Goal: Check status: Check status

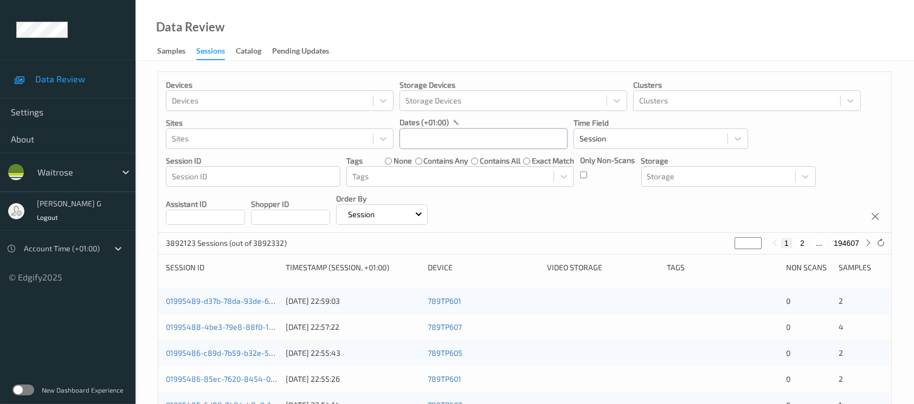
click at [452, 140] on input "text" at bounding box center [483, 138] width 168 height 21
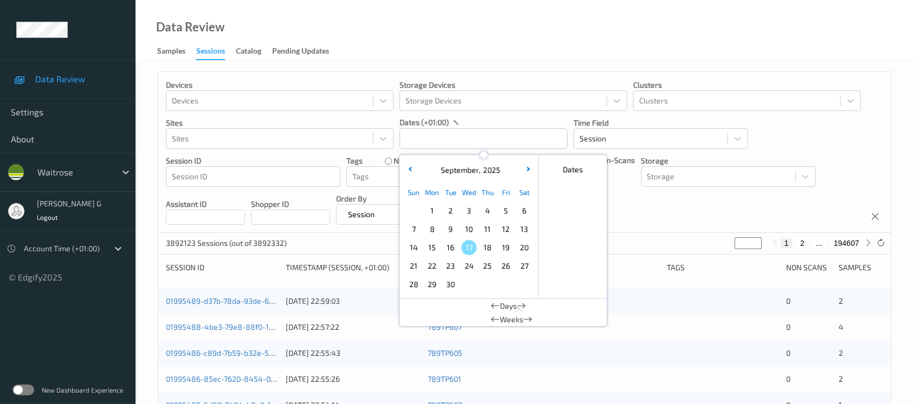
click at [450, 252] on span "16" at bounding box center [450, 247] width 15 height 15
type input "[DATE] 00:00 -> [DATE] 23:59"
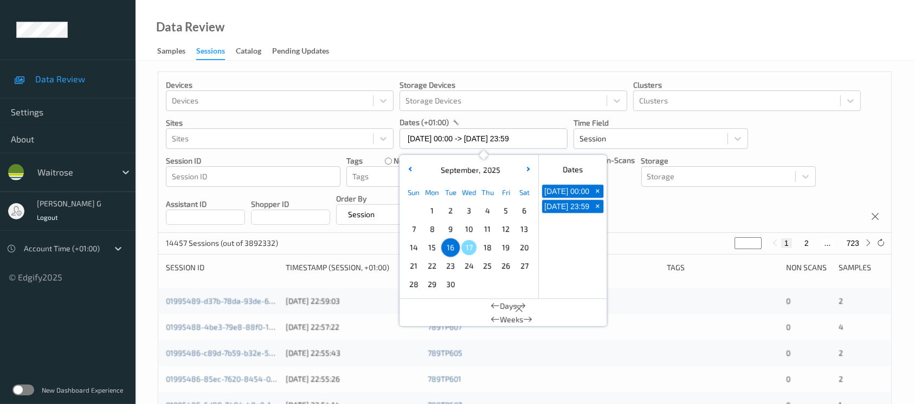
click at [661, 223] on div "Devices Devices Storage Devices Storage Devices Clusters Clusters Sites Sites d…" at bounding box center [524, 152] width 733 height 161
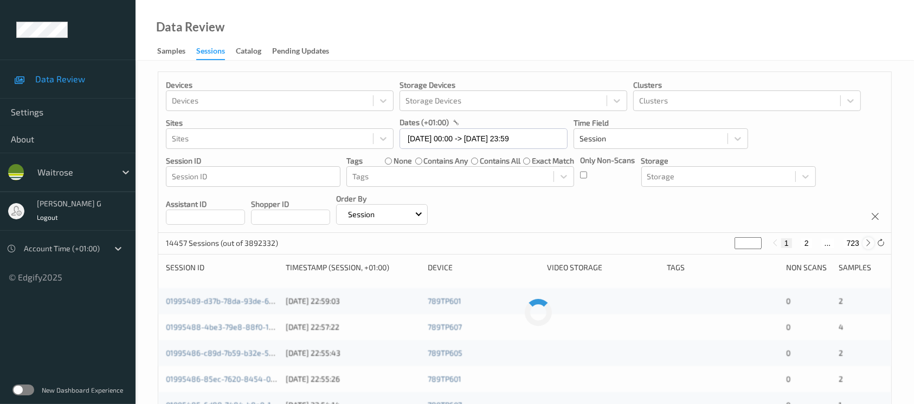
click at [867, 242] on icon at bounding box center [869, 243] width 8 height 8
type input "*"
click at [867, 242] on icon at bounding box center [869, 243] width 8 height 8
type input "*"
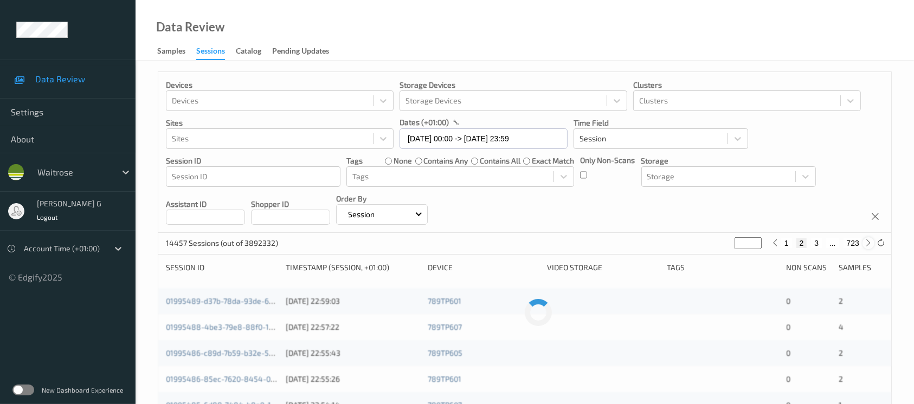
type input "*"
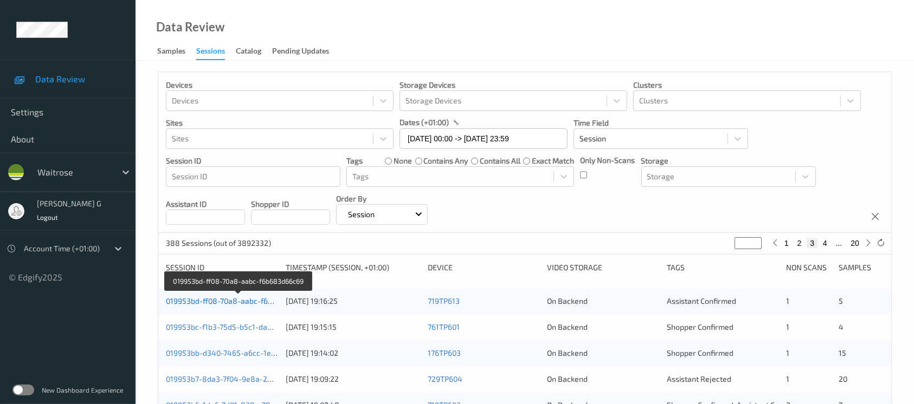
click at [227, 302] on link "019953bd-ff08-70a8-aabc-f6b683d66c69" at bounding box center [238, 300] width 145 height 9
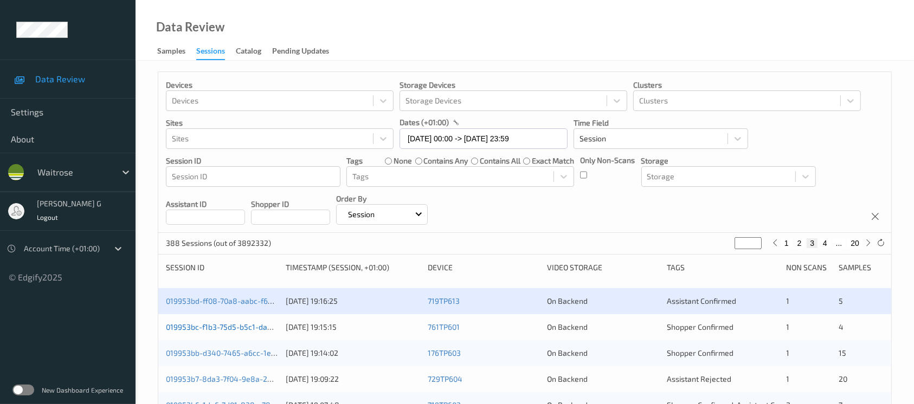
click at [223, 327] on link "019953bc-f1b3-75d5-b5c1-daaec538368c" at bounding box center [238, 327] width 145 height 9
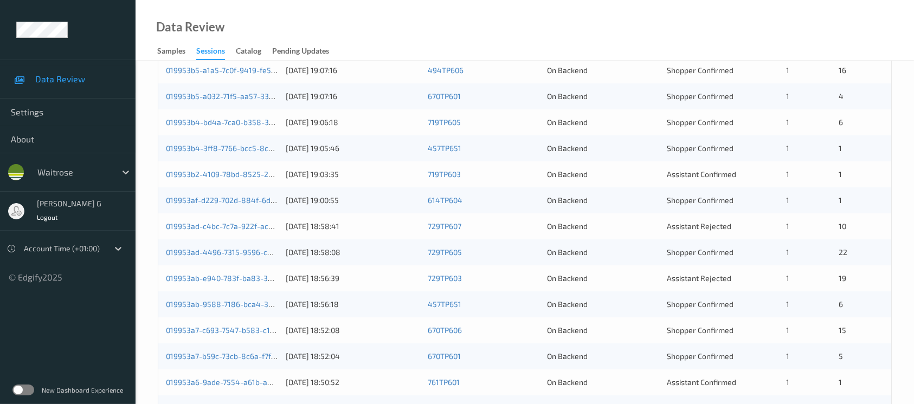
scroll to position [217, 0]
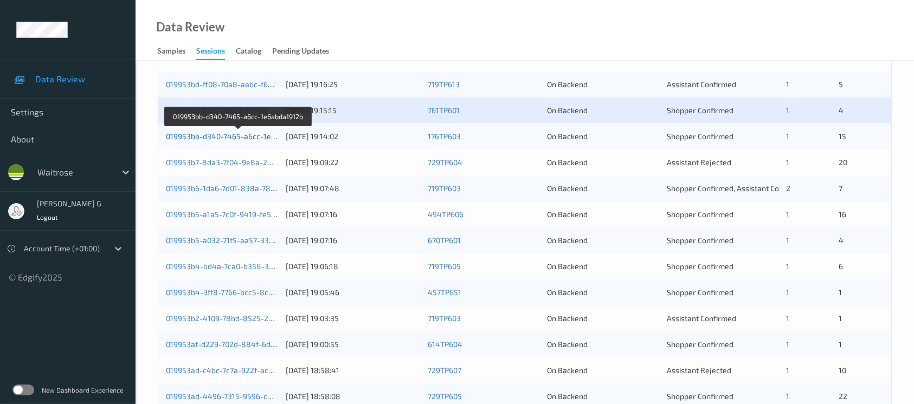
click at [221, 137] on link "019953bb-d340-7465-a6cc-1e6abda1912b" at bounding box center [239, 136] width 146 height 9
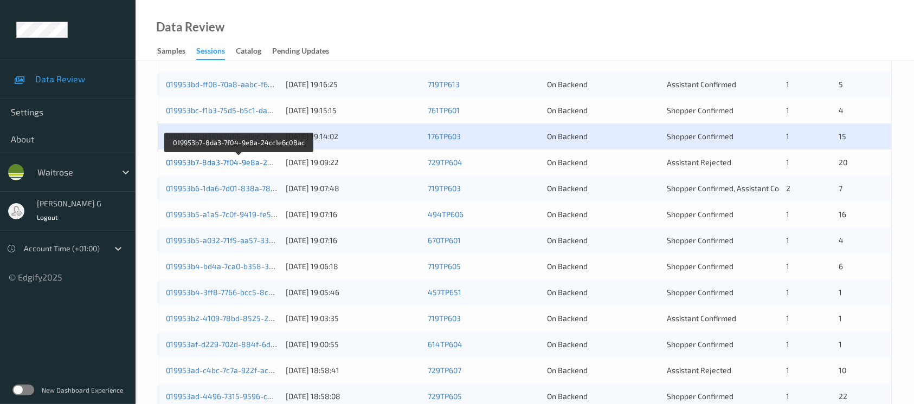
click at [209, 162] on link "019953b7-8da3-7f04-9e8a-24cc1e6c08ac" at bounding box center [239, 162] width 147 height 9
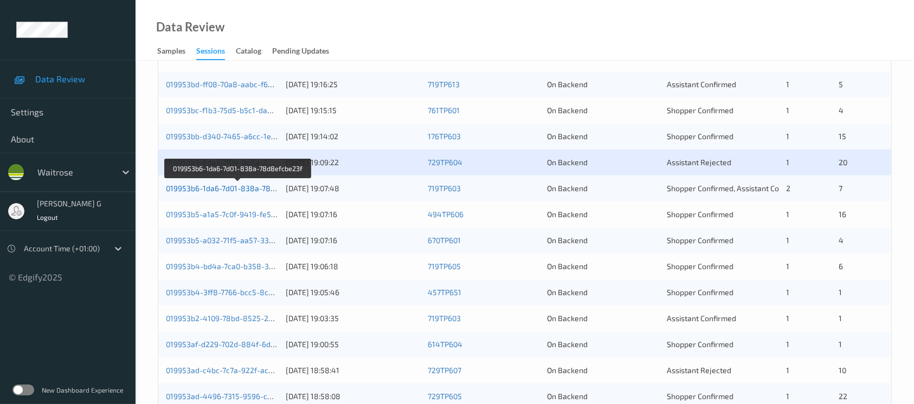
click at [212, 185] on link "019953b6-1da6-7d01-838a-78d8efcbe23f" at bounding box center [238, 188] width 145 height 9
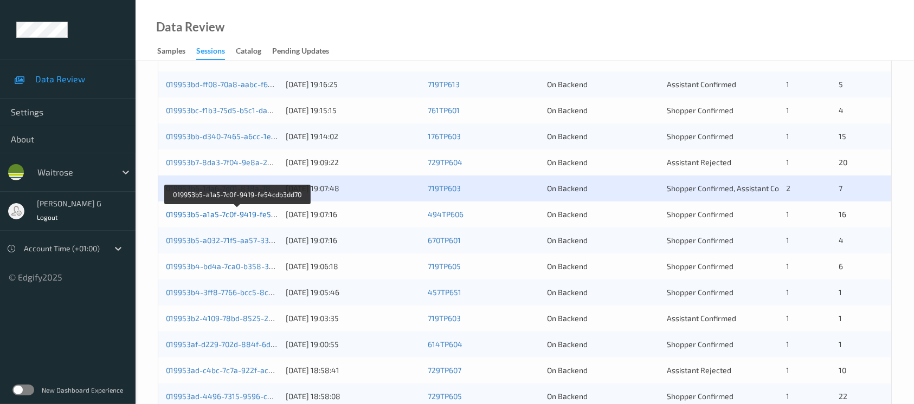
click at [234, 216] on link "019953b5-a1a5-7c0f-9419-fe54cdb3dd70" at bounding box center [238, 214] width 144 height 9
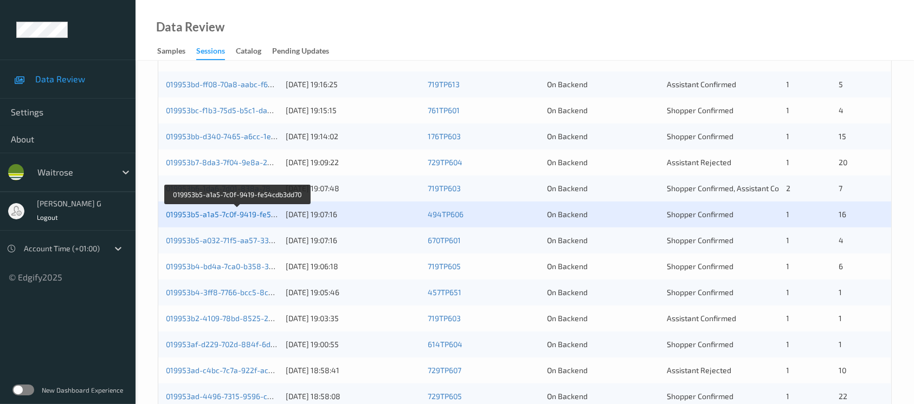
click at [209, 215] on link "019953b5-a1a5-7c0f-9419-fe54cdb3dd70" at bounding box center [238, 214] width 144 height 9
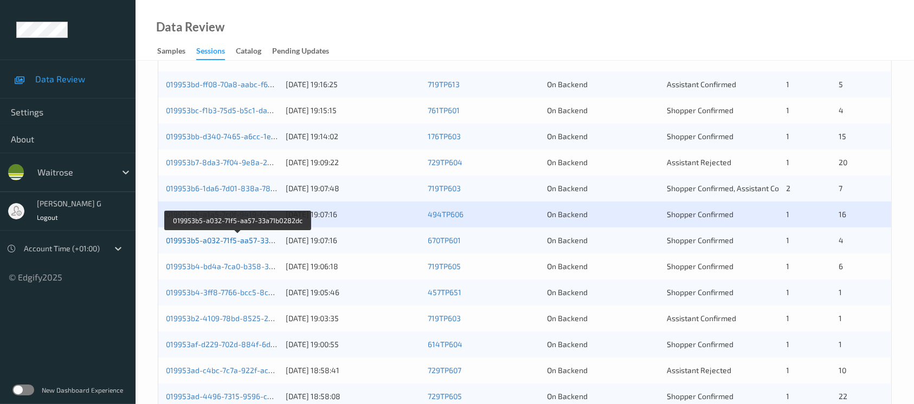
click at [193, 241] on link "019953b5-a032-71f5-aa57-33a71b0282dc" at bounding box center [238, 240] width 145 height 9
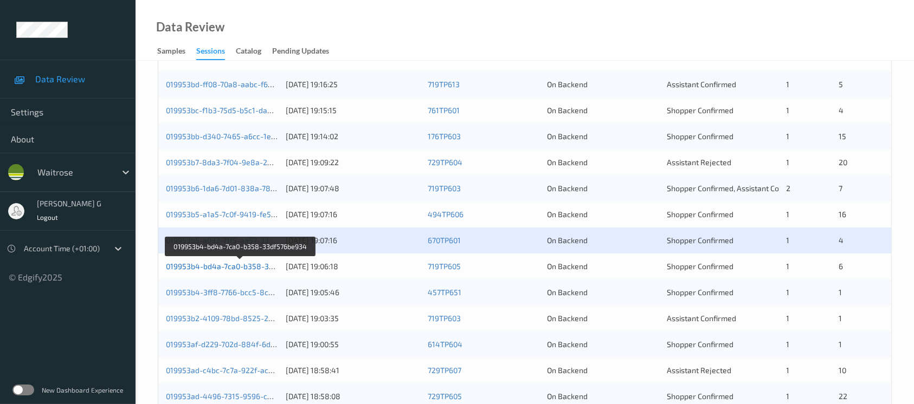
click at [185, 267] on link "019953b4-bd4a-7ca0-b358-33df576be934" at bounding box center [240, 266] width 149 height 9
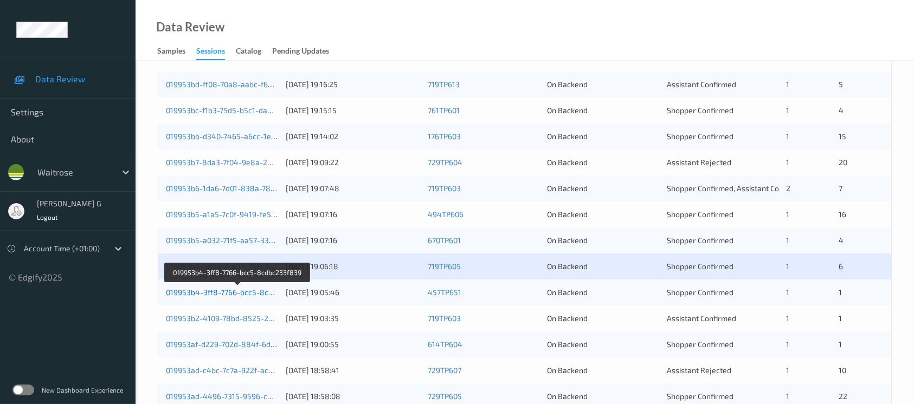
click at [209, 296] on link "019953b4-3ff8-7766-bcc5-8cdbc233f839" at bounding box center [238, 292] width 144 height 9
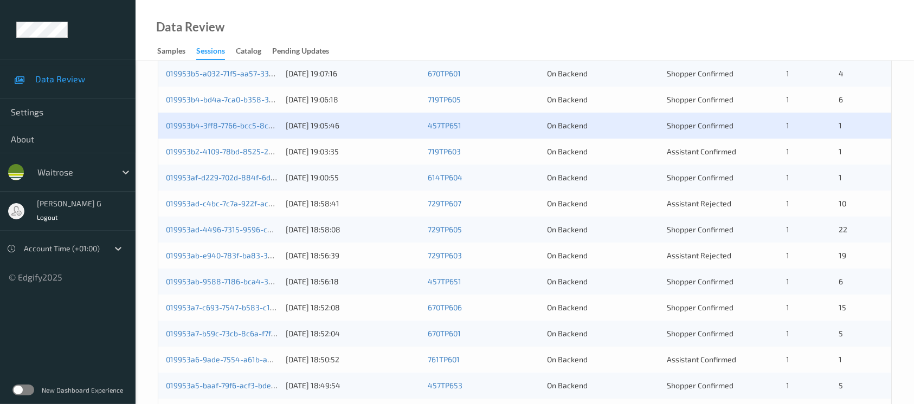
scroll to position [361, 0]
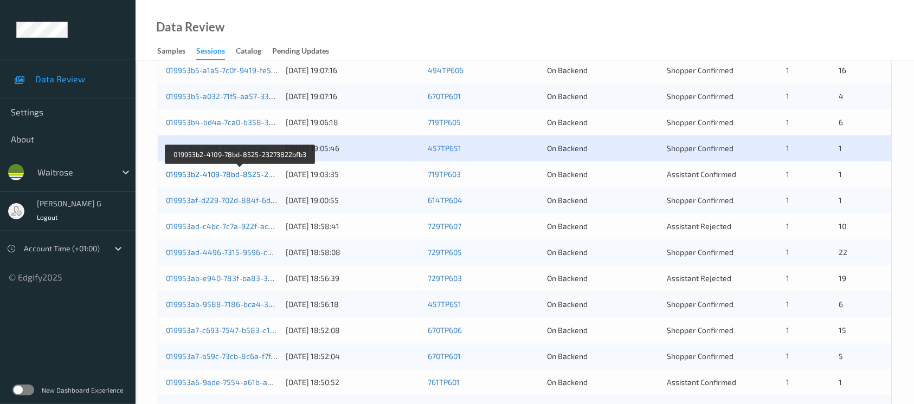
click at [228, 173] on link "019953b2-4109-78bd-8525-23273822bfb3" at bounding box center [240, 174] width 149 height 9
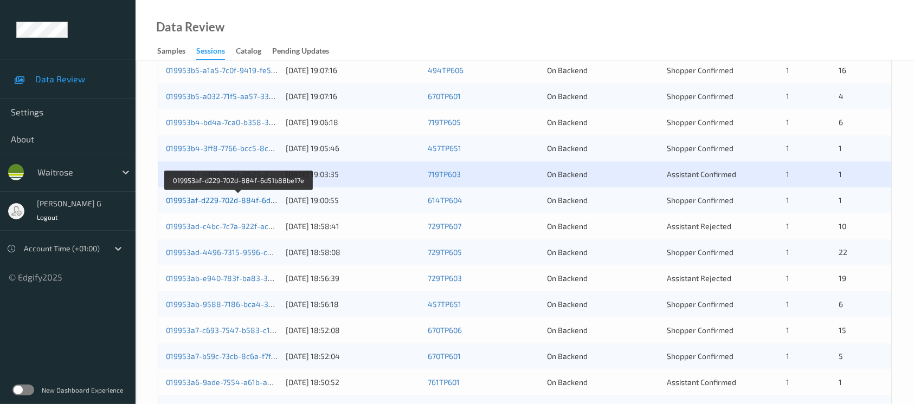
click at [230, 199] on link "019953af-d229-702d-884f-6d51b88be17e" at bounding box center [239, 200] width 146 height 9
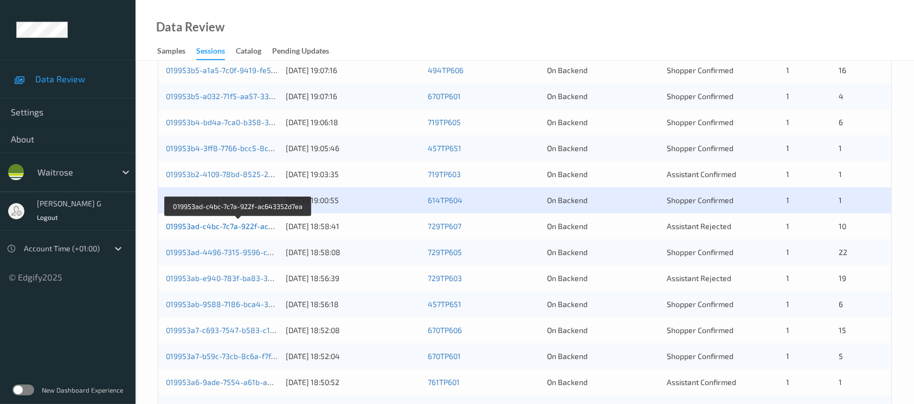
click at [190, 223] on link "019953ad-c4bc-7c7a-922f-ac643352d7ea" at bounding box center [239, 226] width 146 height 9
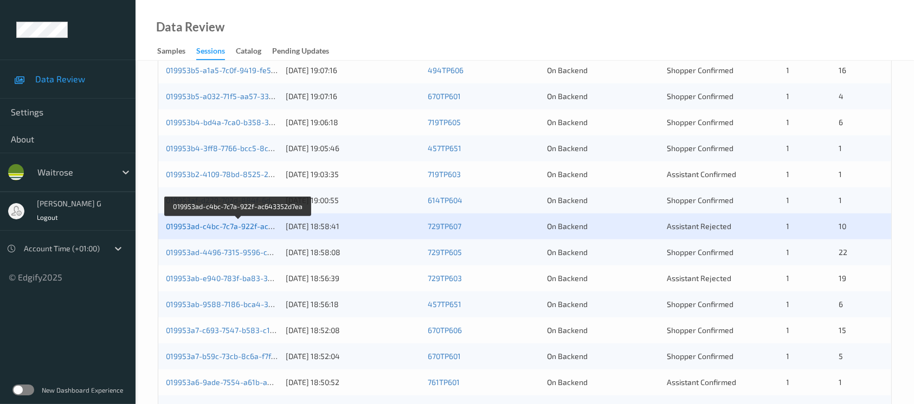
click at [224, 224] on link "019953ad-c4bc-7c7a-922f-ac643352d7ea" at bounding box center [239, 226] width 146 height 9
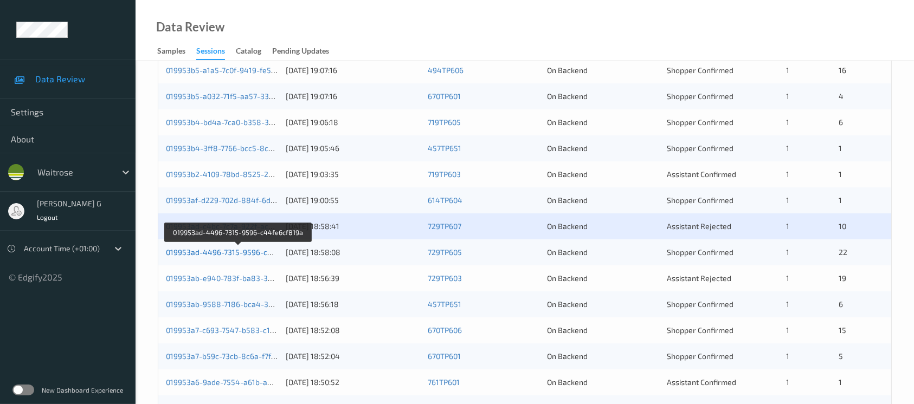
click at [204, 249] on link "019953ad-4496-7315-9596-c44fe6cf819a" at bounding box center [239, 252] width 146 height 9
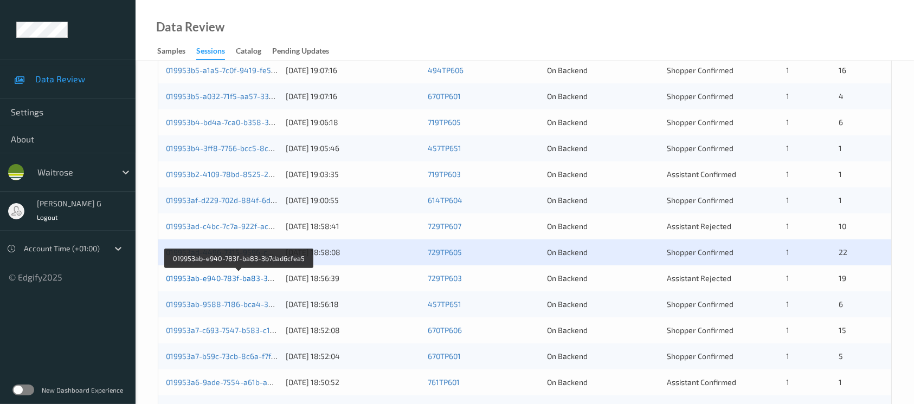
click at [186, 275] on link "019953ab-e940-783f-ba83-3b7dad6cfea5" at bounding box center [239, 278] width 147 height 9
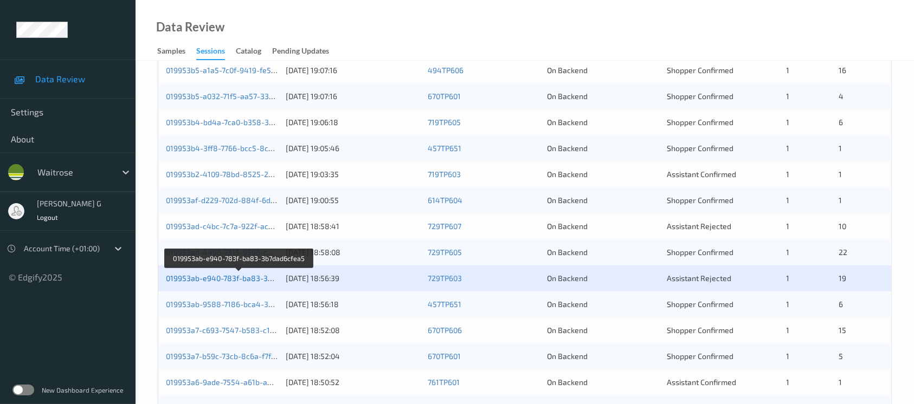
click at [203, 278] on link "019953ab-e940-783f-ba83-3b7dad6cfea5" at bounding box center [239, 278] width 147 height 9
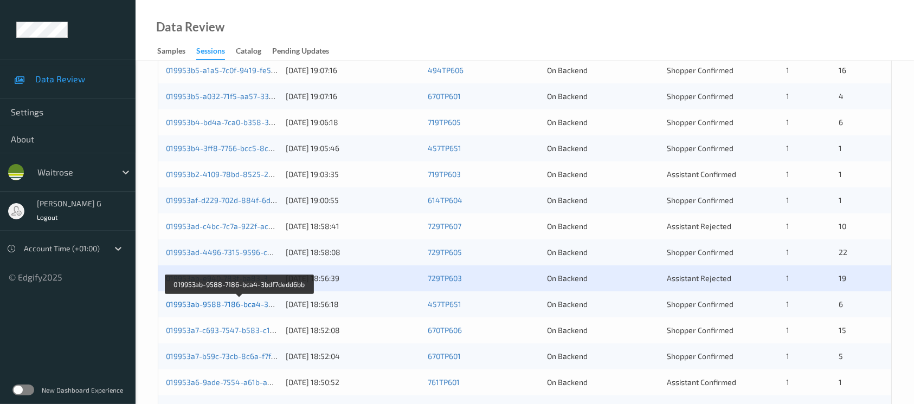
click at [202, 301] on link "019953ab-9588-7186-bca4-3bdf7dedd6bb" at bounding box center [240, 304] width 148 height 9
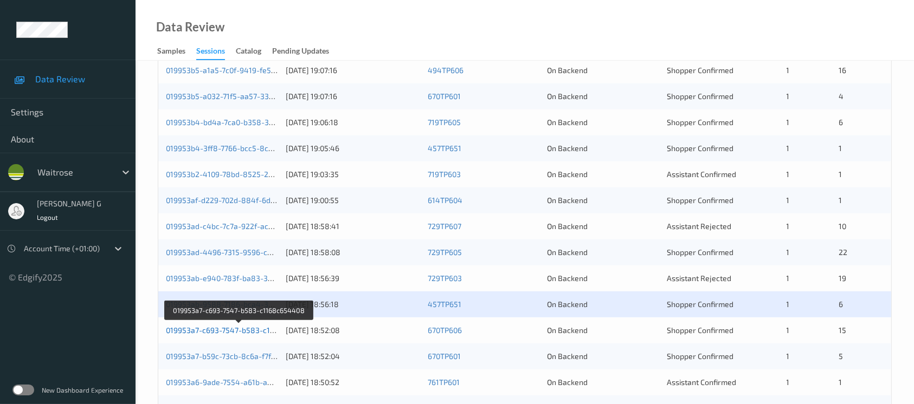
click at [205, 329] on link "019953a7-c693-7547-b583-c1168c654408" at bounding box center [240, 330] width 148 height 9
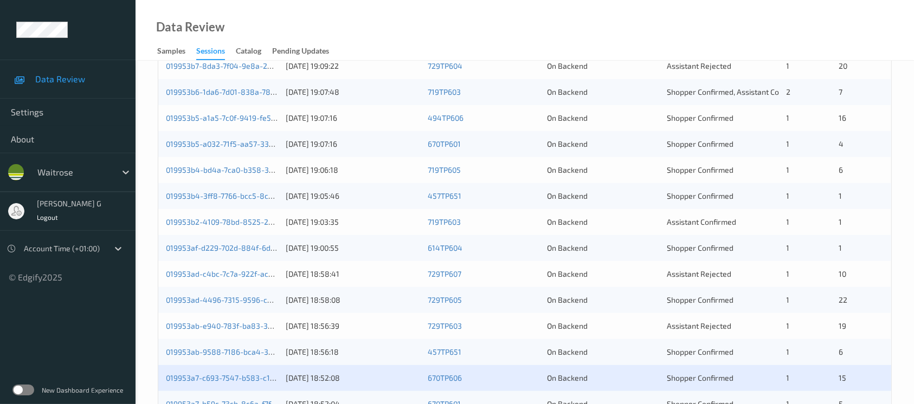
scroll to position [448, 0]
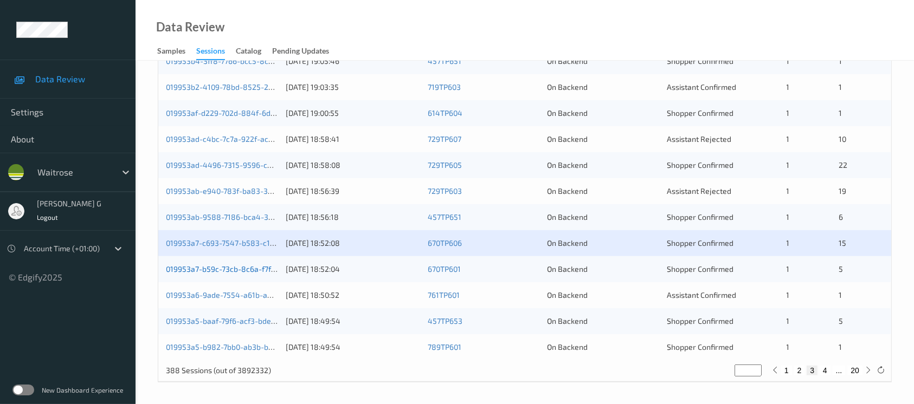
click at [213, 265] on link "019953a7-b59c-73cb-8c6a-f7fc4a76e2bb" at bounding box center [238, 269] width 144 height 9
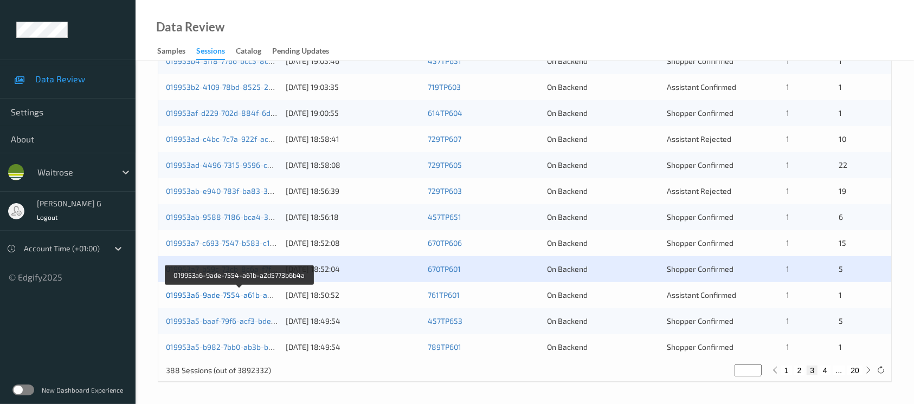
click at [202, 292] on link "019953a6-9ade-7554-a61b-a2d5773b6b4a" at bounding box center [240, 295] width 149 height 9
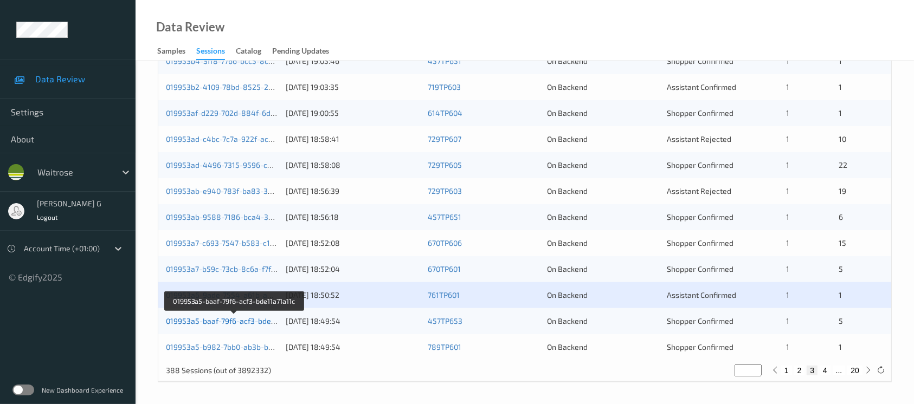
click at [219, 319] on link "019953a5-baaf-79f6-acf3-bde11a71a11c" at bounding box center [235, 321] width 138 height 9
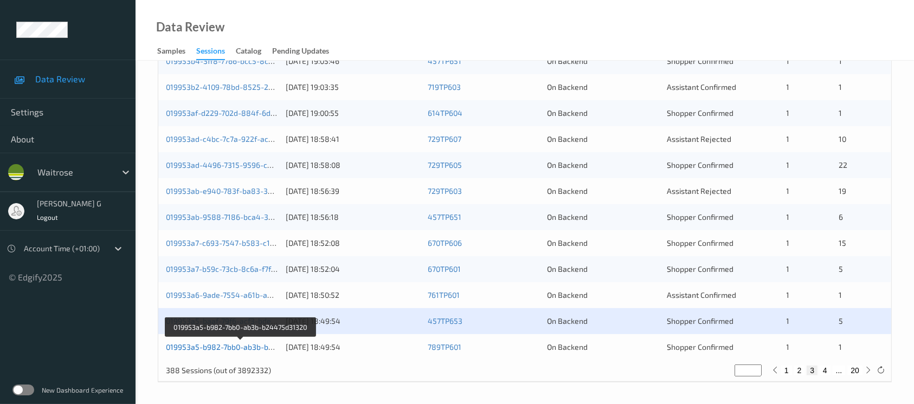
click at [183, 345] on link "019953a5-b982-7bb0-ab3b-b24475d31320" at bounding box center [241, 347] width 150 height 9
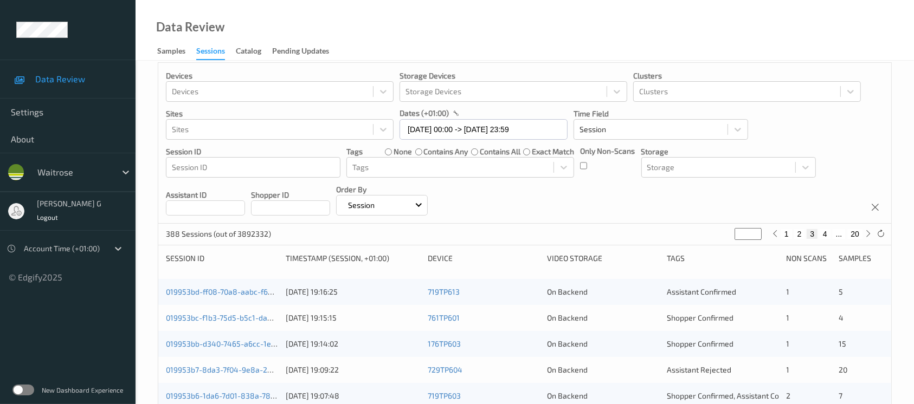
scroll to position [0, 0]
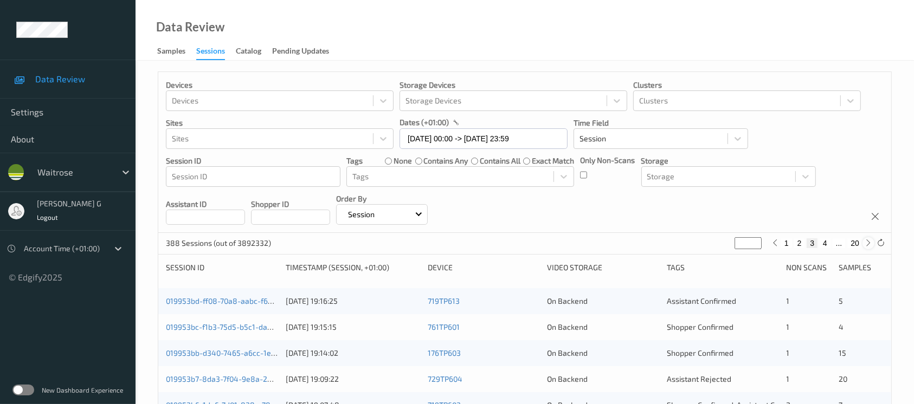
click at [868, 244] on icon at bounding box center [869, 243] width 8 height 8
type input "*"
click at [868, 244] on icon at bounding box center [869, 243] width 8 height 8
type input "*"
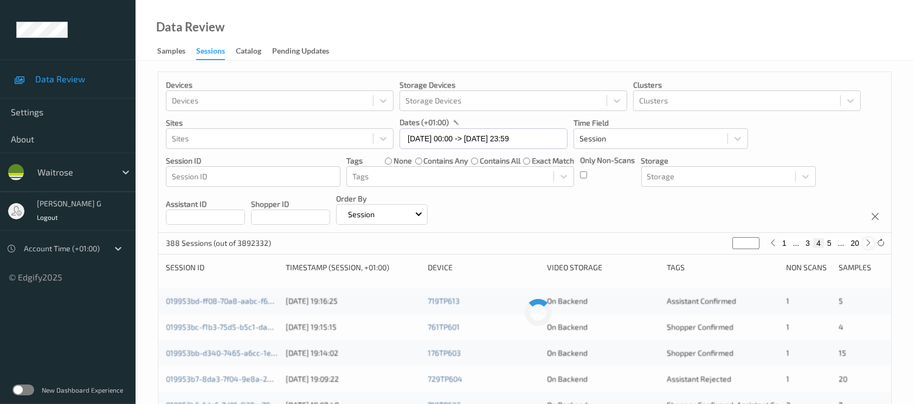
type input "*"
click at [868, 244] on icon at bounding box center [869, 243] width 8 height 8
type input "*"
click at [868, 244] on icon at bounding box center [869, 243] width 8 height 8
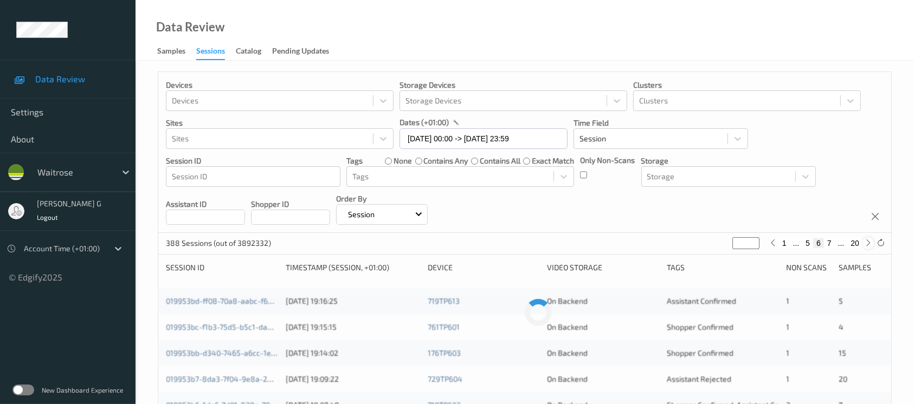
type input "*"
click at [868, 244] on icon at bounding box center [869, 243] width 8 height 8
type input "*"
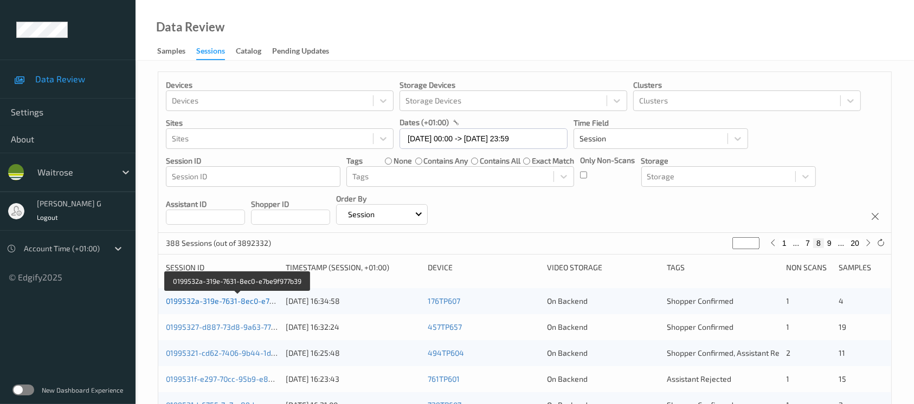
click at [216, 300] on link "0199532a-319e-7631-8ec0-e7be9f977b39" at bounding box center [238, 300] width 144 height 9
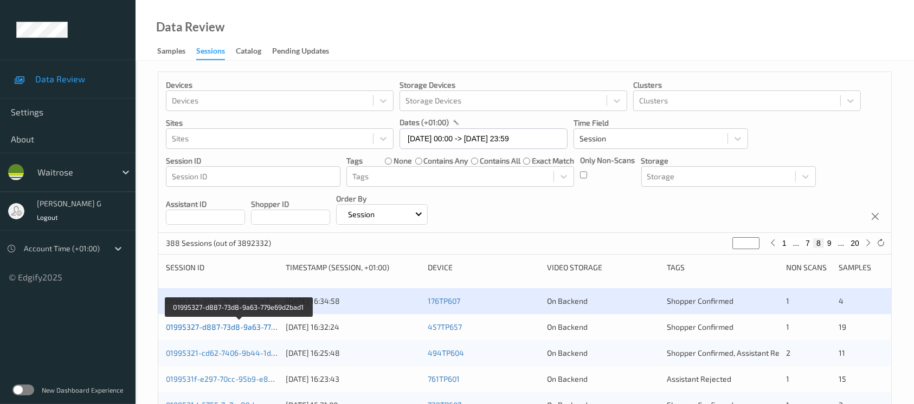
click at [234, 328] on link "01995327-d887-73d8-9a63-779e69d2bad1" at bounding box center [239, 327] width 147 height 9
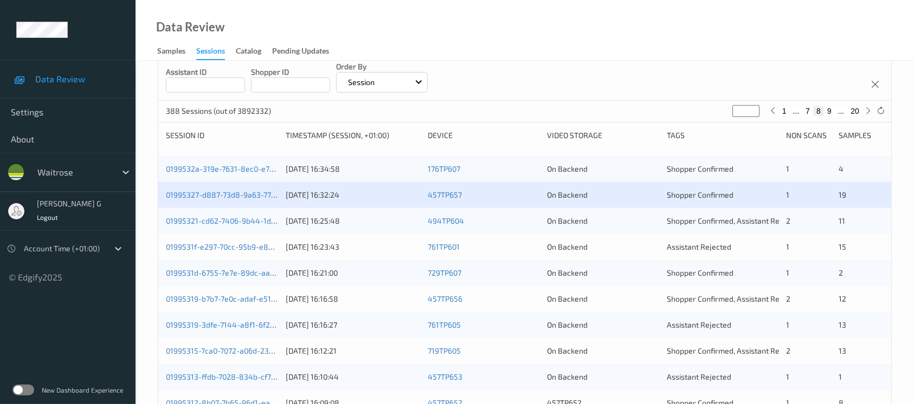
scroll to position [217, 0]
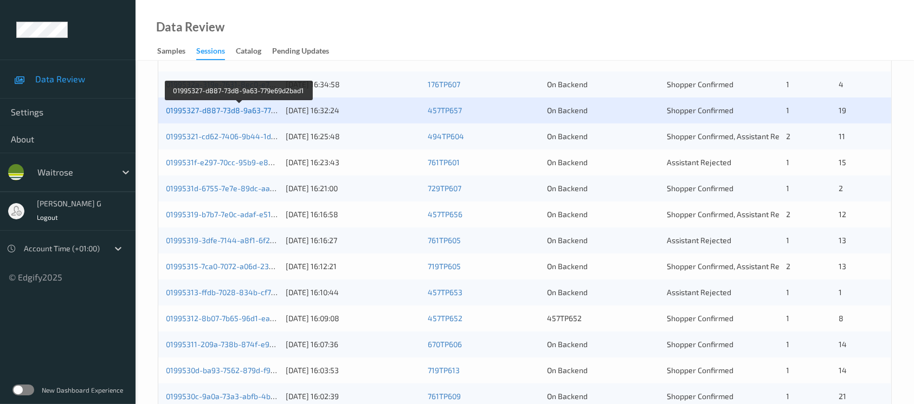
click at [214, 111] on link "01995327-d887-73d8-9a63-779e69d2bad1" at bounding box center [239, 110] width 147 height 9
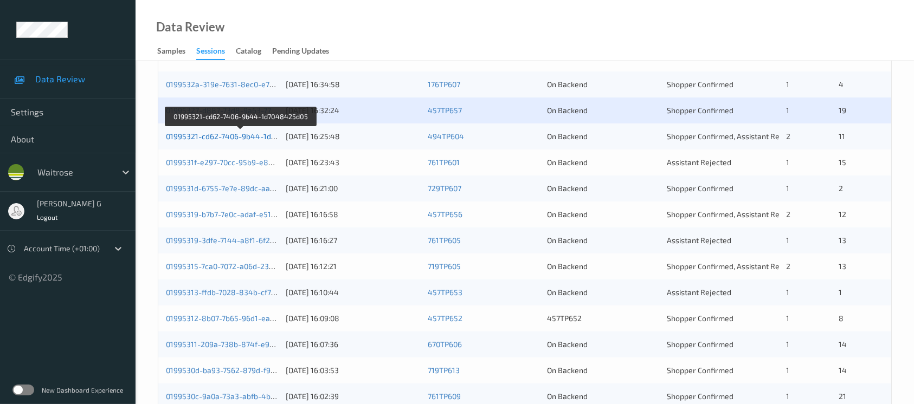
click at [187, 137] on link "01995321-cd62-7406-9b44-1d7048425d05" at bounding box center [241, 136] width 150 height 9
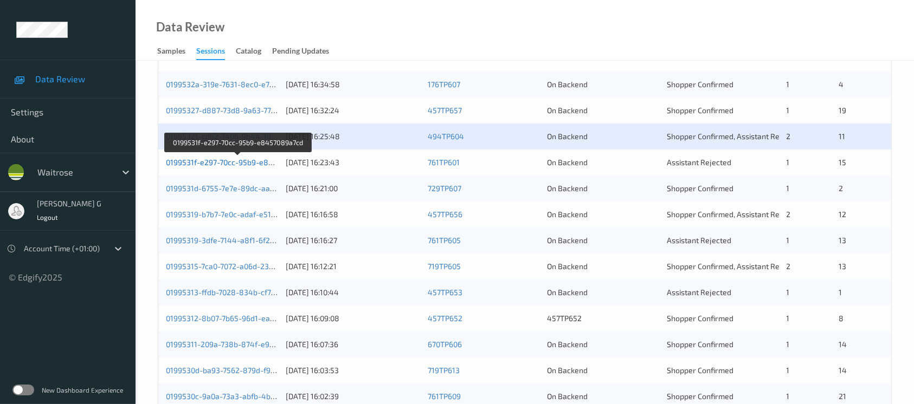
click at [237, 163] on link "0199531f-e297-70cc-95b9-e8457089a7cd" at bounding box center [238, 162] width 145 height 9
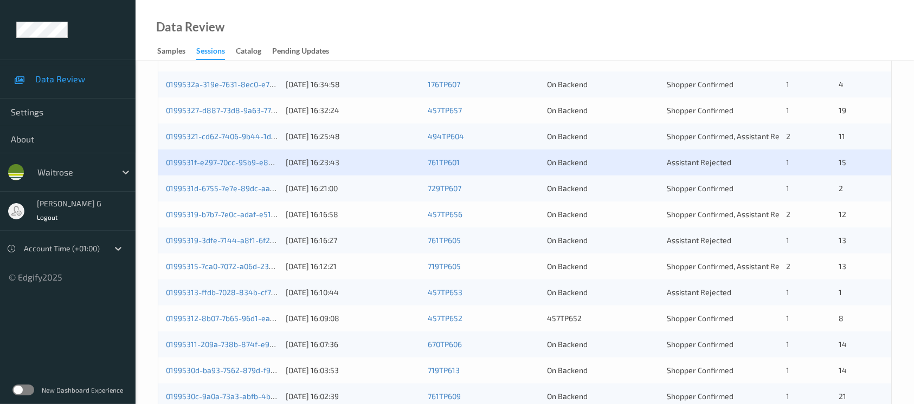
click at [216, 182] on div "0199531d-6755-7e7e-89dc-aab2dab6577d [DATE] 16:21:00 729TP607 On Backend Shoppe…" at bounding box center [524, 189] width 733 height 26
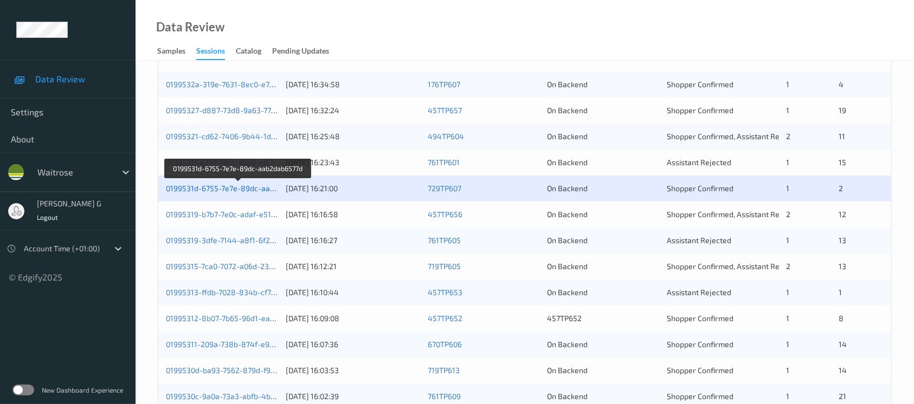
click at [212, 187] on link "0199531d-6755-7e7e-89dc-aab2dab6577d" at bounding box center [239, 188] width 146 height 9
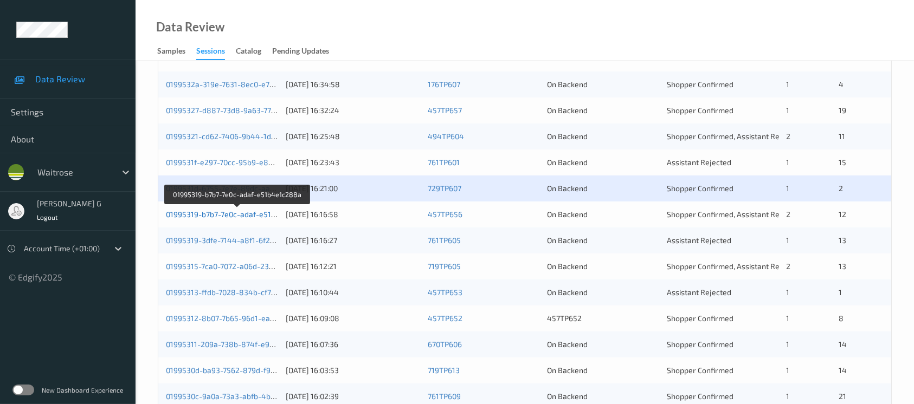
click at [233, 215] on link "01995319-b7b7-7e0c-adaf-e51b4e1c288a" at bounding box center [238, 214] width 144 height 9
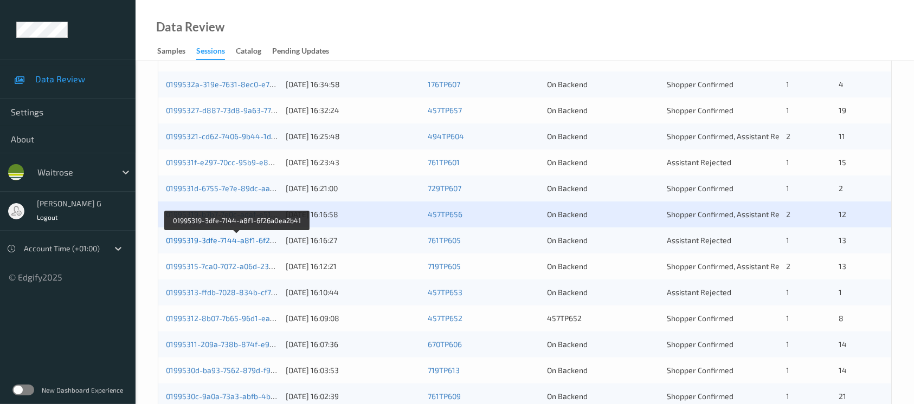
click at [227, 239] on link "01995319-3dfe-7144-a8f1-6f26a0ea2b41" at bounding box center [237, 240] width 143 height 9
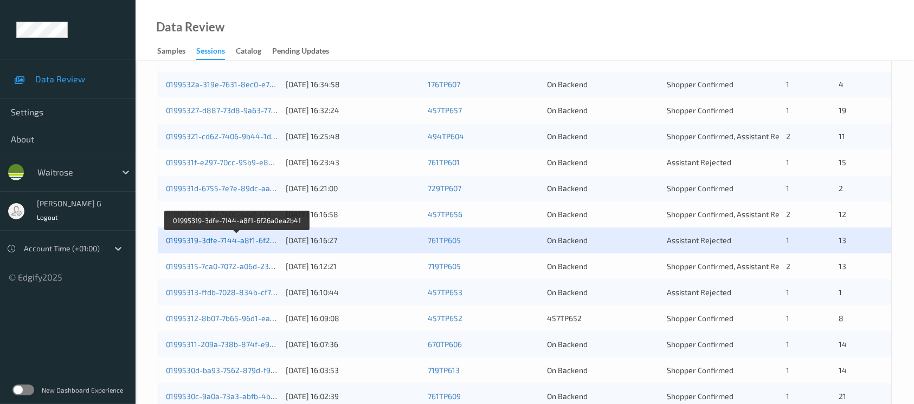
click at [204, 238] on link "01995319-3dfe-7144-a8f1-6f26a0ea2b41" at bounding box center [237, 240] width 143 height 9
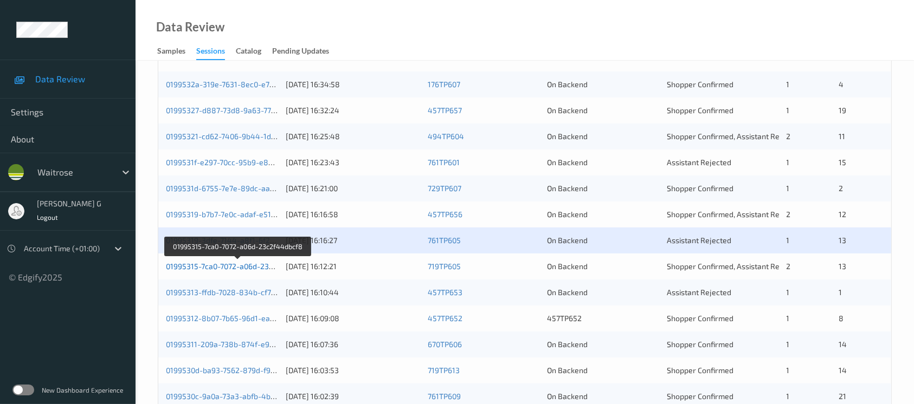
click at [237, 263] on link "01995315-7ca0-7072-a06d-23c2f44dbcf8" at bounding box center [238, 266] width 144 height 9
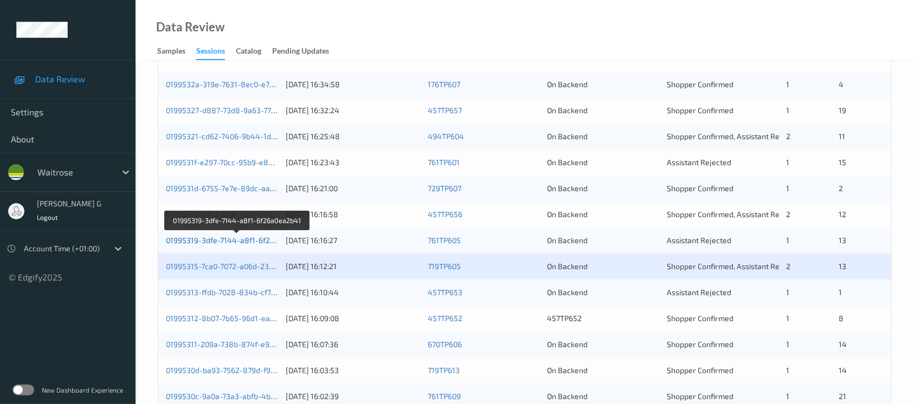
click at [227, 238] on link "01995319-3dfe-7144-a8f1-6f26a0ea2b41" at bounding box center [237, 240] width 143 height 9
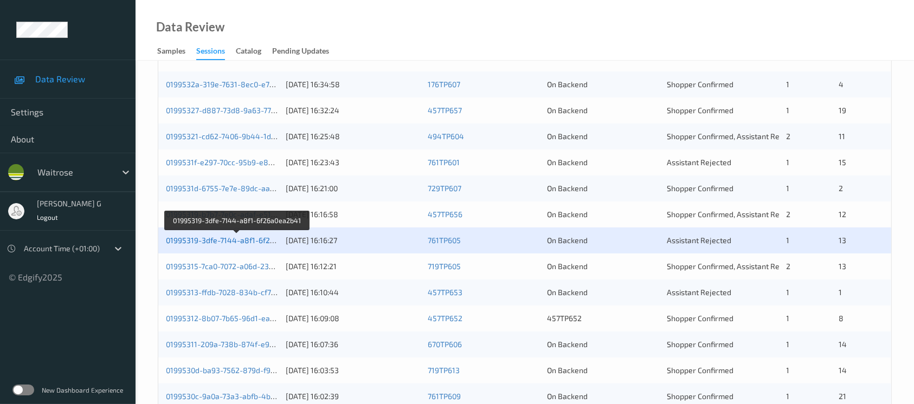
click at [179, 239] on link "01995319-3dfe-7144-a8f1-6f26a0ea2b41" at bounding box center [237, 240] width 143 height 9
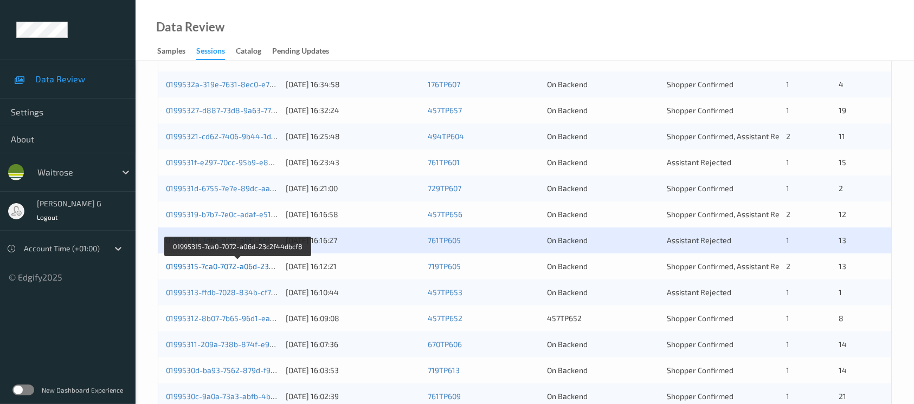
click at [234, 264] on link "01995315-7ca0-7072-a06d-23c2f44dbcf8" at bounding box center [238, 266] width 144 height 9
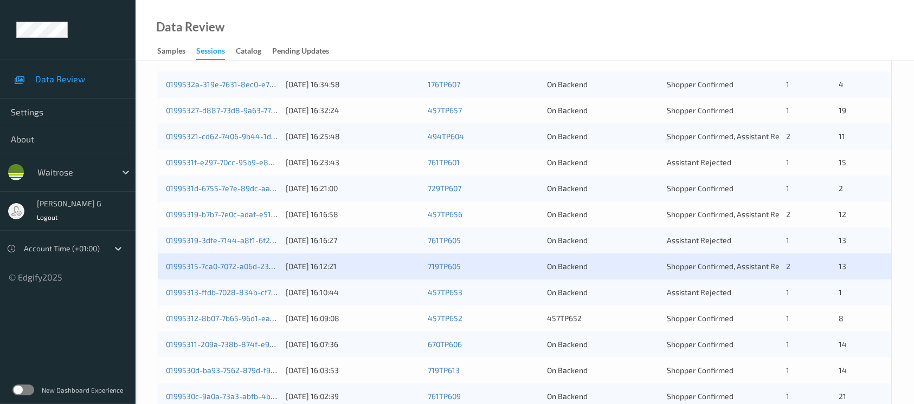
click at [223, 297] on div "01995313-ffdb-7028-834b-cf710864d809" at bounding box center [222, 292] width 112 height 11
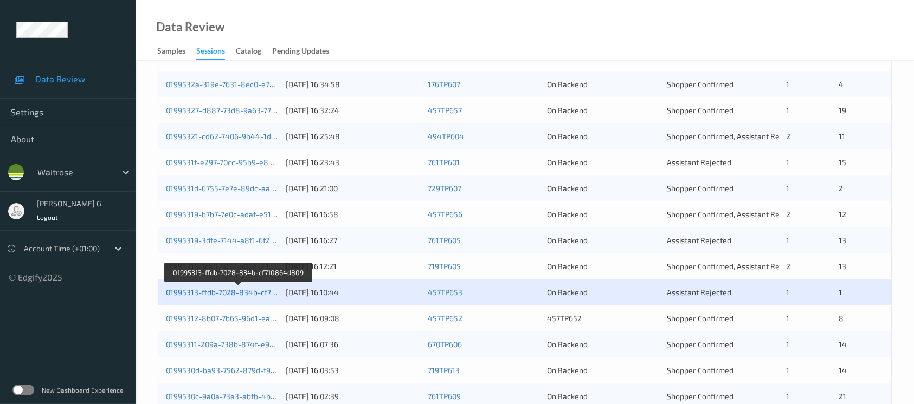
click at [229, 292] on link "01995313-ffdb-7028-834b-cf710864d809" at bounding box center [238, 292] width 145 height 9
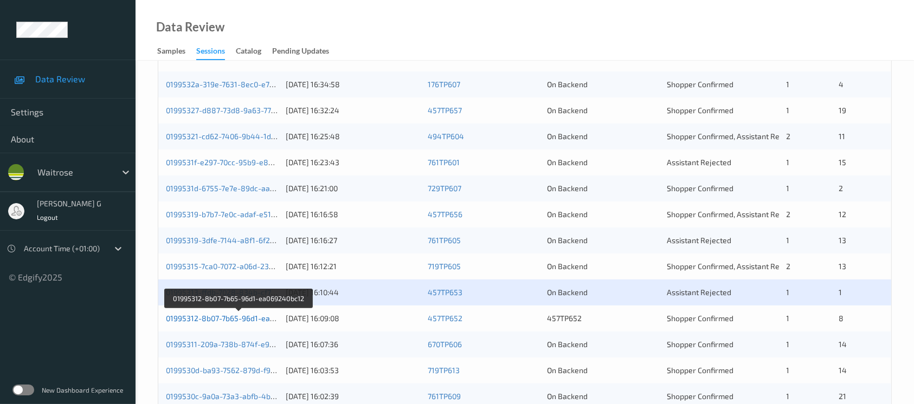
click at [187, 319] on link "01995312-8b07-7b65-96d1-ea069240bc12" at bounding box center [239, 318] width 146 height 9
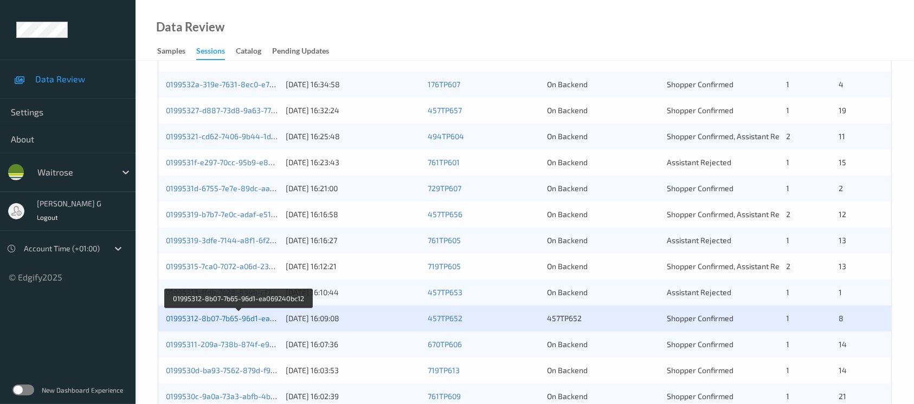
click at [237, 317] on link "01995312-8b07-7b65-96d1-ea069240bc12" at bounding box center [239, 318] width 146 height 9
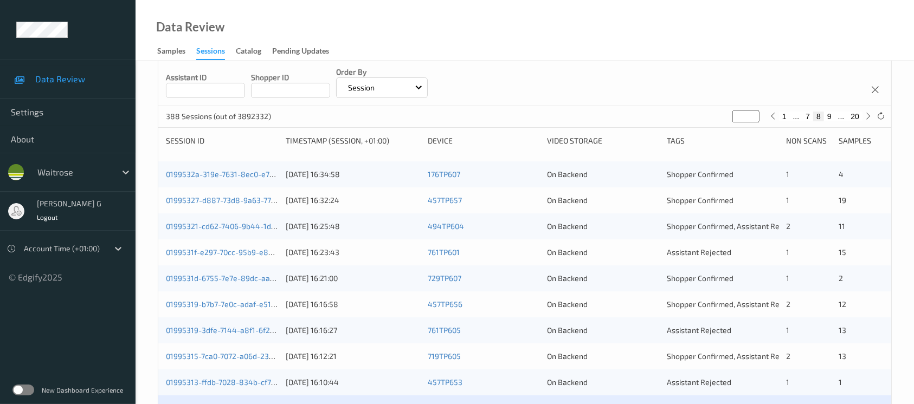
scroll to position [361, 0]
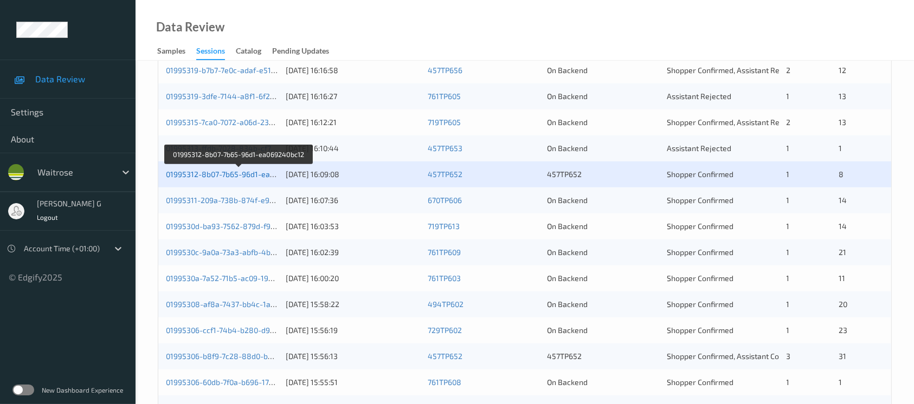
click at [230, 174] on link "01995312-8b07-7b65-96d1-ea069240bc12" at bounding box center [239, 174] width 146 height 9
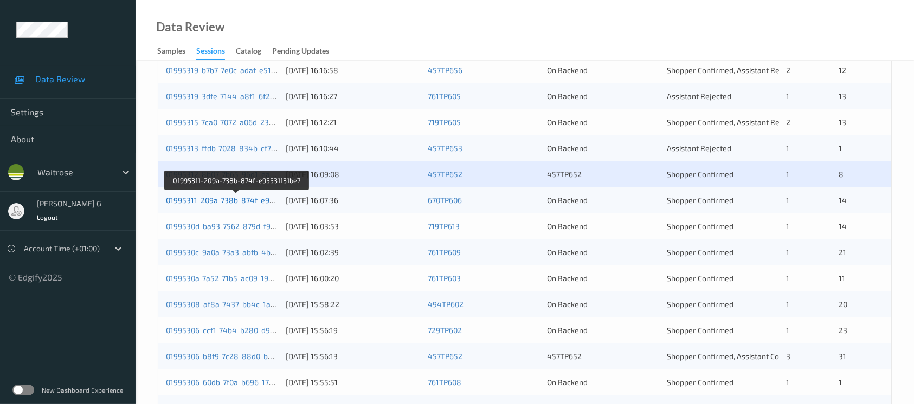
click at [235, 196] on link "01995311-209a-738b-874f-e95531131be7" at bounding box center [237, 200] width 143 height 9
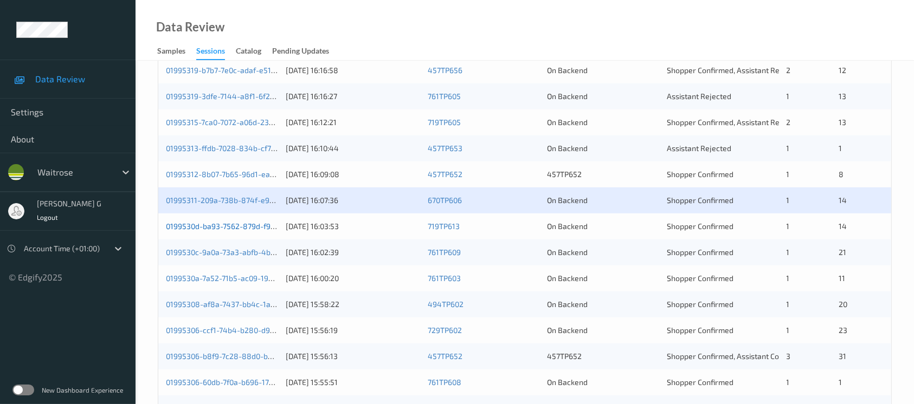
click at [198, 222] on link "0199530d-ba93-7562-879d-f96d5799efcf" at bounding box center [238, 226] width 144 height 9
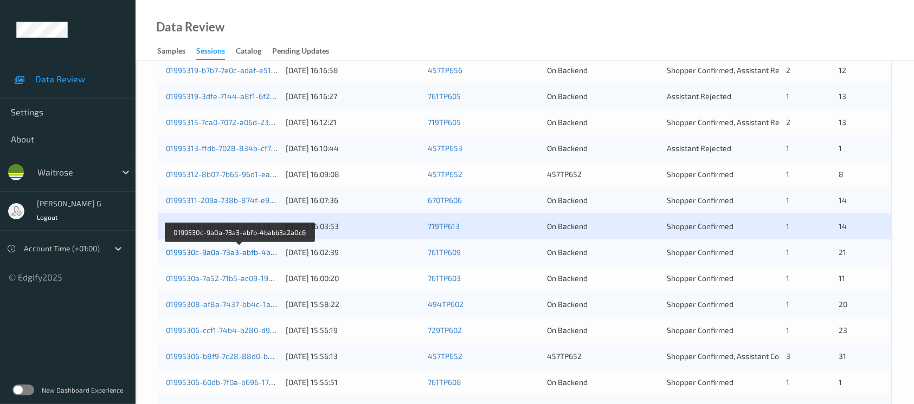
click at [217, 253] on link "0199530c-9a0a-73a3-abfb-4babb3a2a0c6" at bounding box center [239, 252] width 147 height 9
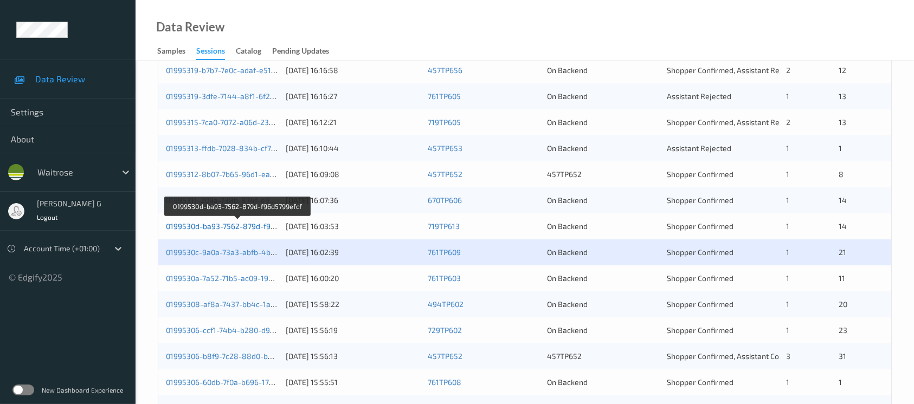
click at [240, 225] on link "0199530d-ba93-7562-879d-f96d5799efcf" at bounding box center [238, 226] width 144 height 9
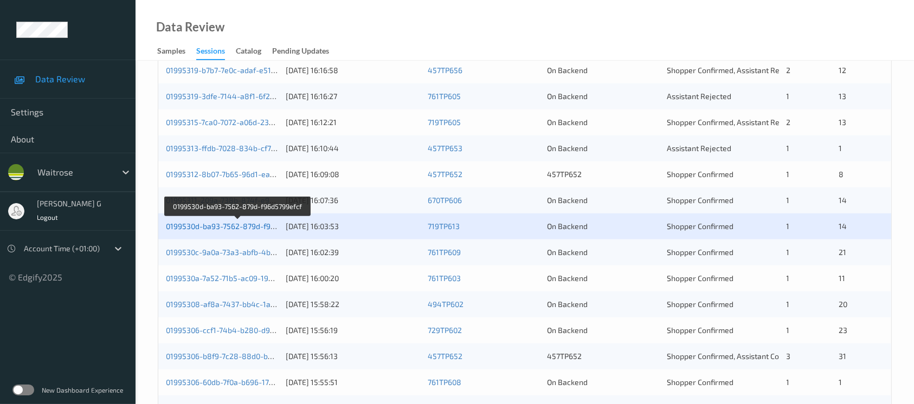
click at [198, 225] on link "0199530d-ba93-7562-879d-f96d5799efcf" at bounding box center [238, 226] width 144 height 9
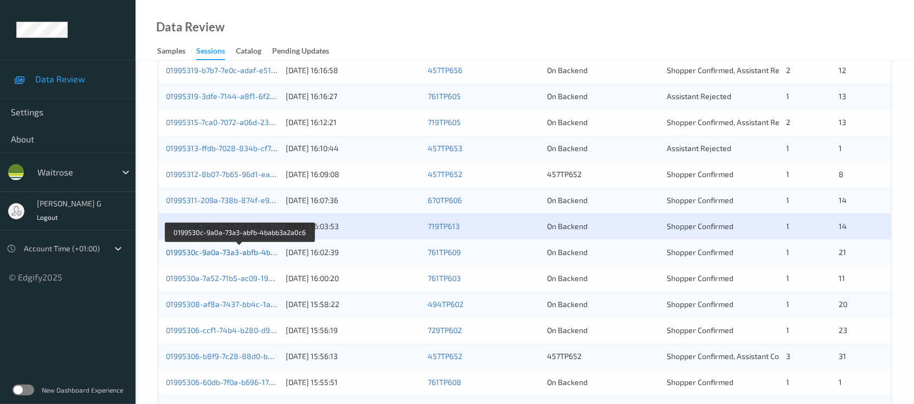
click at [210, 249] on link "0199530c-9a0a-73a3-abfb-4babb3a2a0c6" at bounding box center [239, 252] width 147 height 9
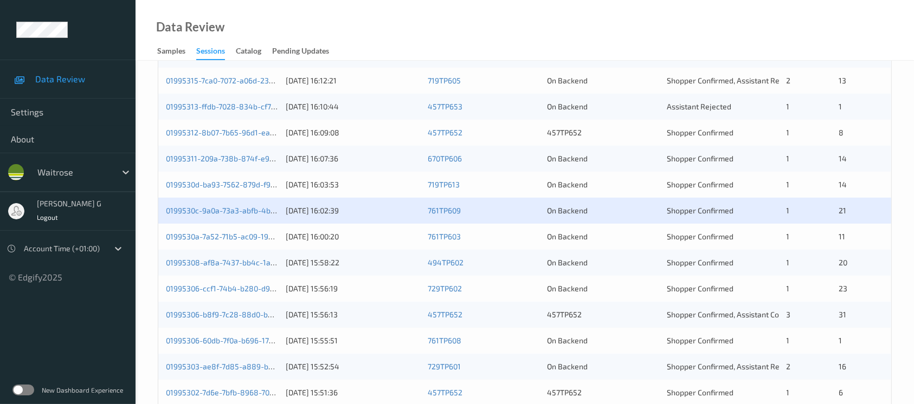
scroll to position [448, 0]
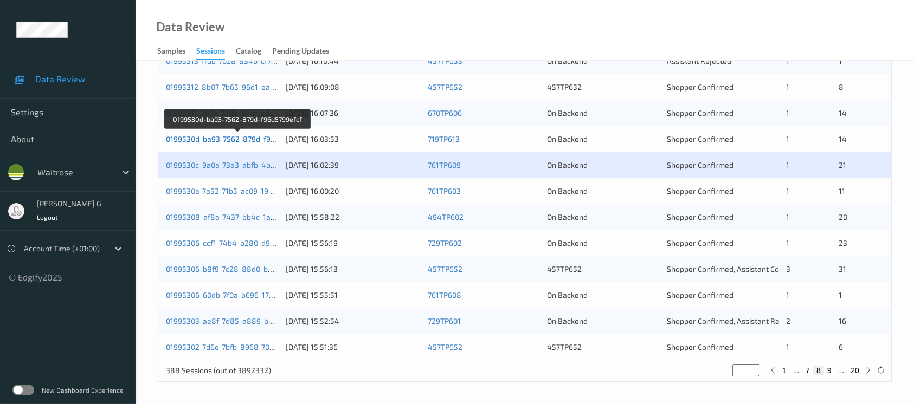
click at [216, 138] on link "0199530d-ba93-7562-879d-f96d5799efcf" at bounding box center [238, 138] width 144 height 9
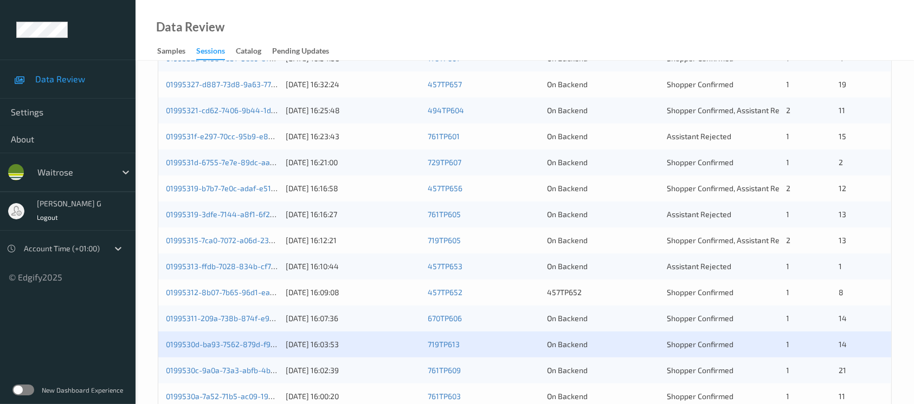
scroll to position [304, 0]
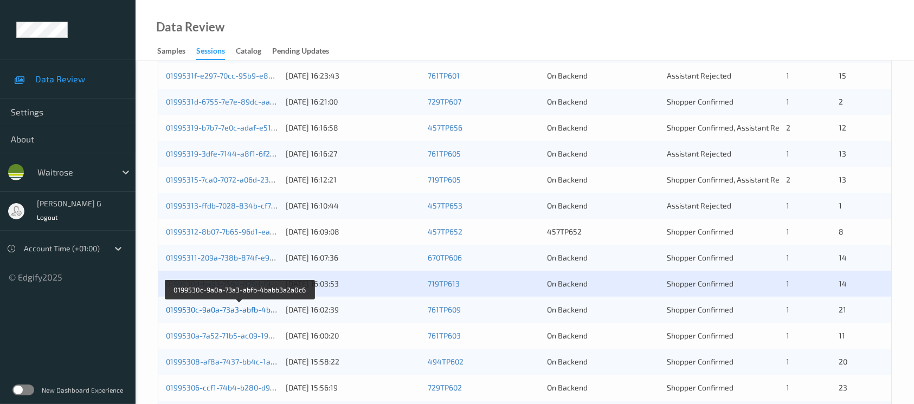
click at [230, 310] on link "0199530c-9a0a-73a3-abfb-4babb3a2a0c6" at bounding box center [239, 309] width 147 height 9
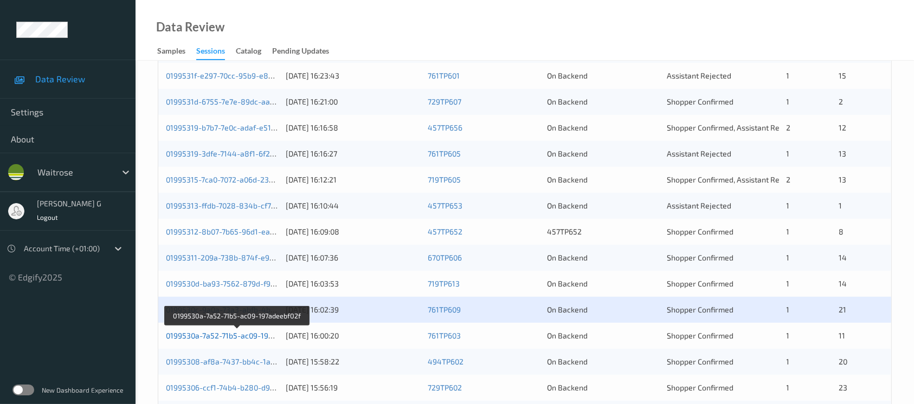
click at [194, 334] on link "0199530a-7a52-71b5-ac09-197adeebf02f" at bounding box center [237, 335] width 142 height 9
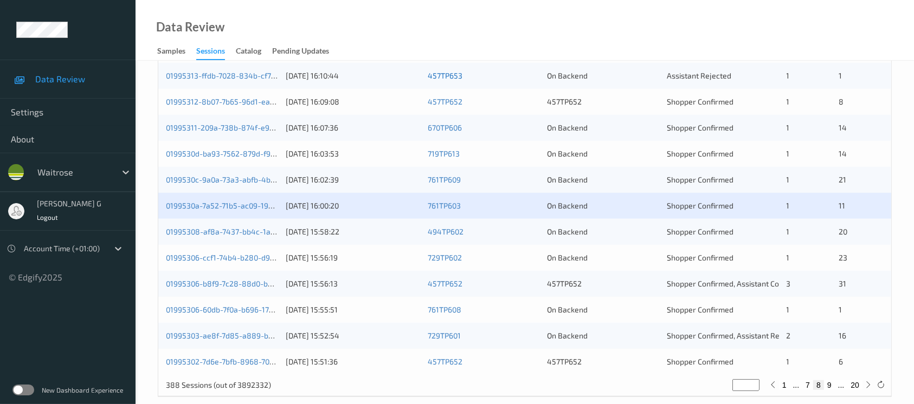
scroll to position [448, 0]
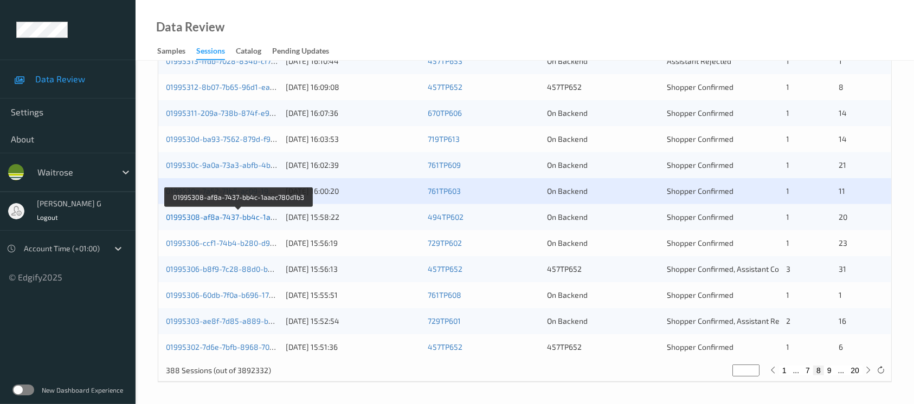
click at [236, 213] on link "01995308-af8a-7437-bb4c-1aaec780d1b3" at bounding box center [239, 216] width 146 height 9
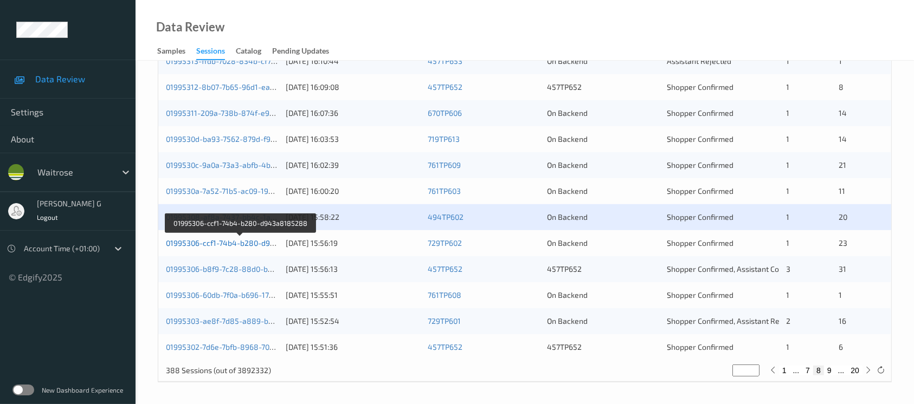
click at [202, 241] on link "01995306-ccf1-74b4-b280-d943a8185288" at bounding box center [240, 242] width 149 height 9
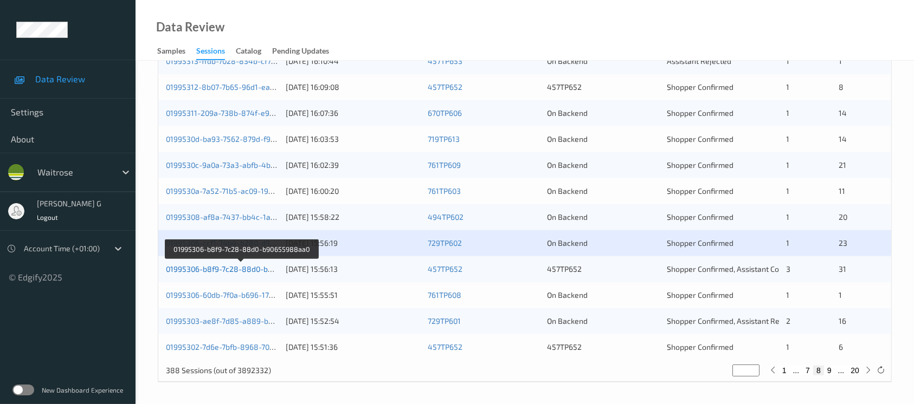
click at [249, 267] on link "01995306-b8f9-7c28-88d0-b90655988aa0" at bounding box center [241, 269] width 151 height 9
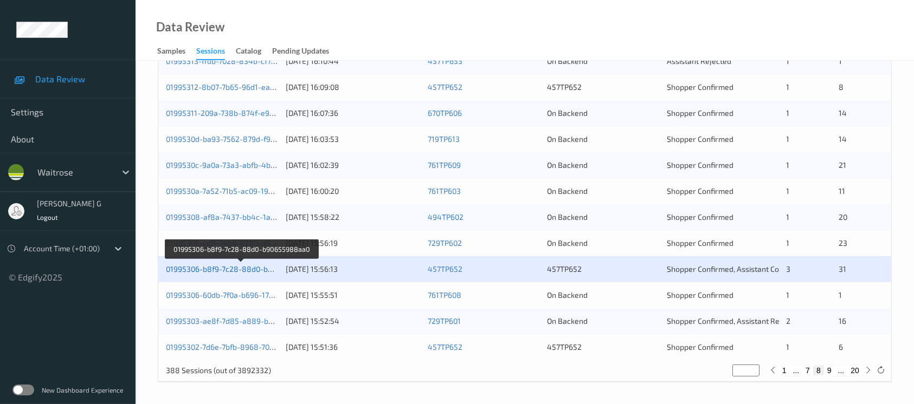
click at [230, 267] on link "01995306-b8f9-7c28-88d0-b90655988aa0" at bounding box center [241, 269] width 151 height 9
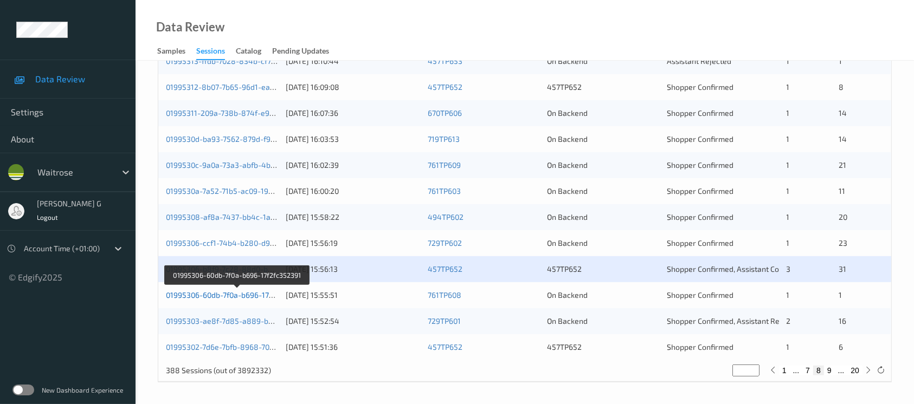
click at [229, 295] on link "01995306-60db-7f0a-b696-17f2fc352391" at bounding box center [236, 295] width 141 height 9
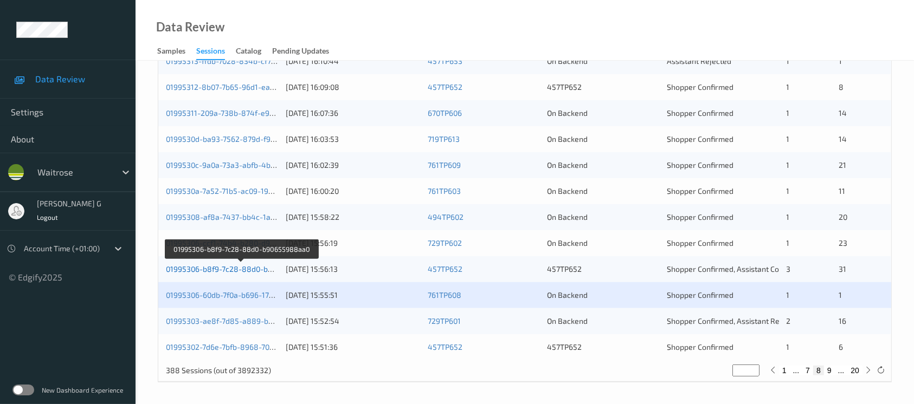
click at [248, 266] on link "01995306-b8f9-7c28-88d0-b90655988aa0" at bounding box center [241, 269] width 151 height 9
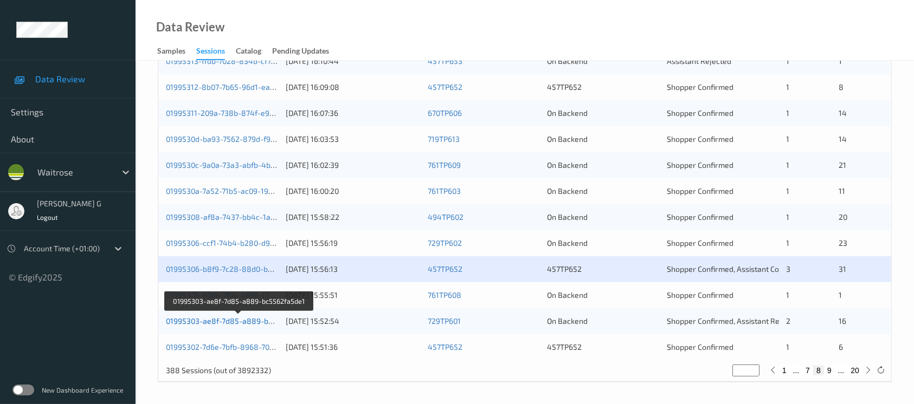
click at [219, 317] on link "01995303-ae8f-7d85-a889-bc5562fa5de1" at bounding box center [239, 321] width 147 height 9
